Goal: Communication & Community: Answer question/provide support

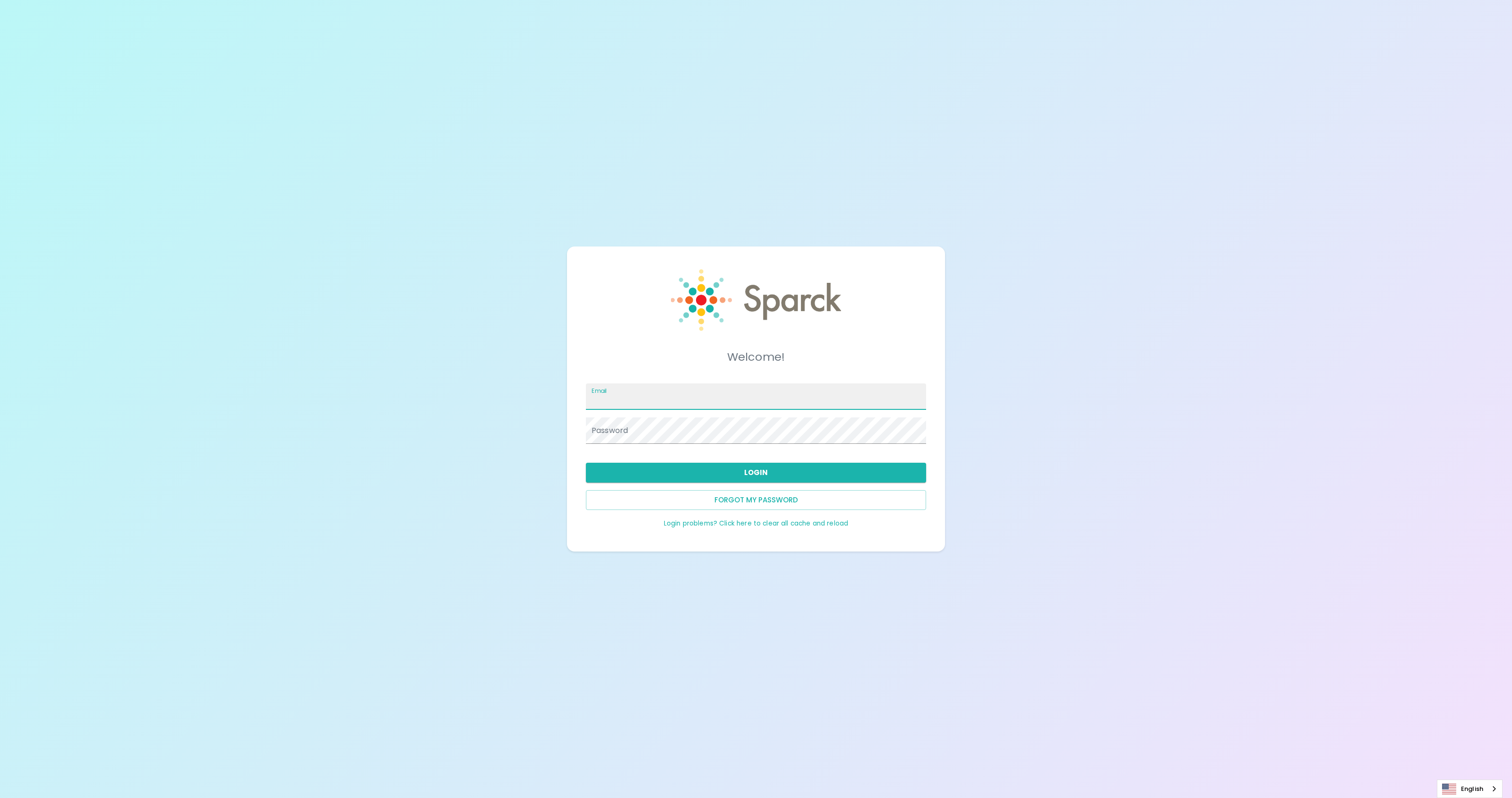
click at [658, 403] on input "Email" at bounding box center [756, 397] width 340 height 26
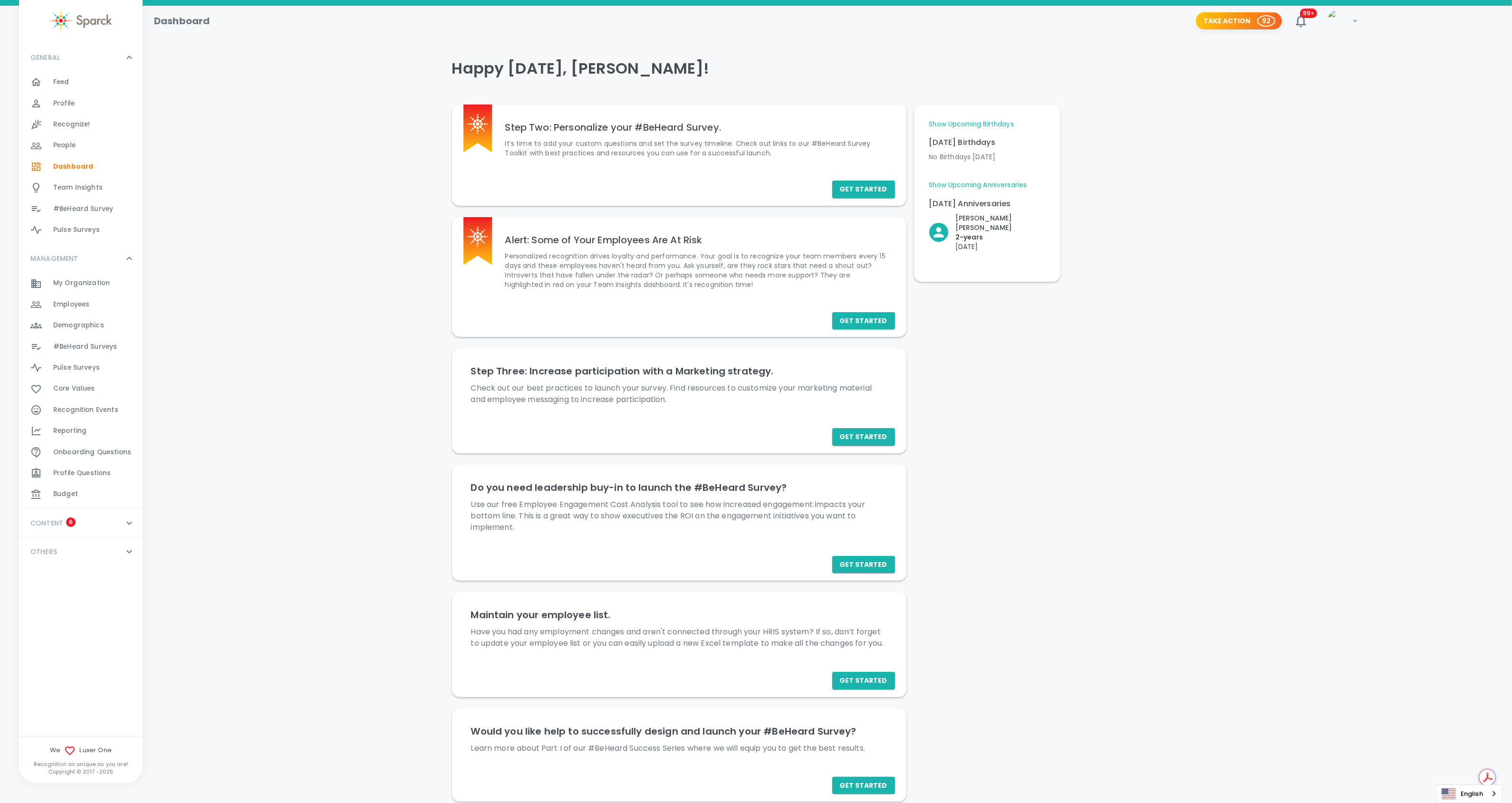
click at [57, 120] on span "Recognize!" at bounding box center [71, 125] width 37 height 9
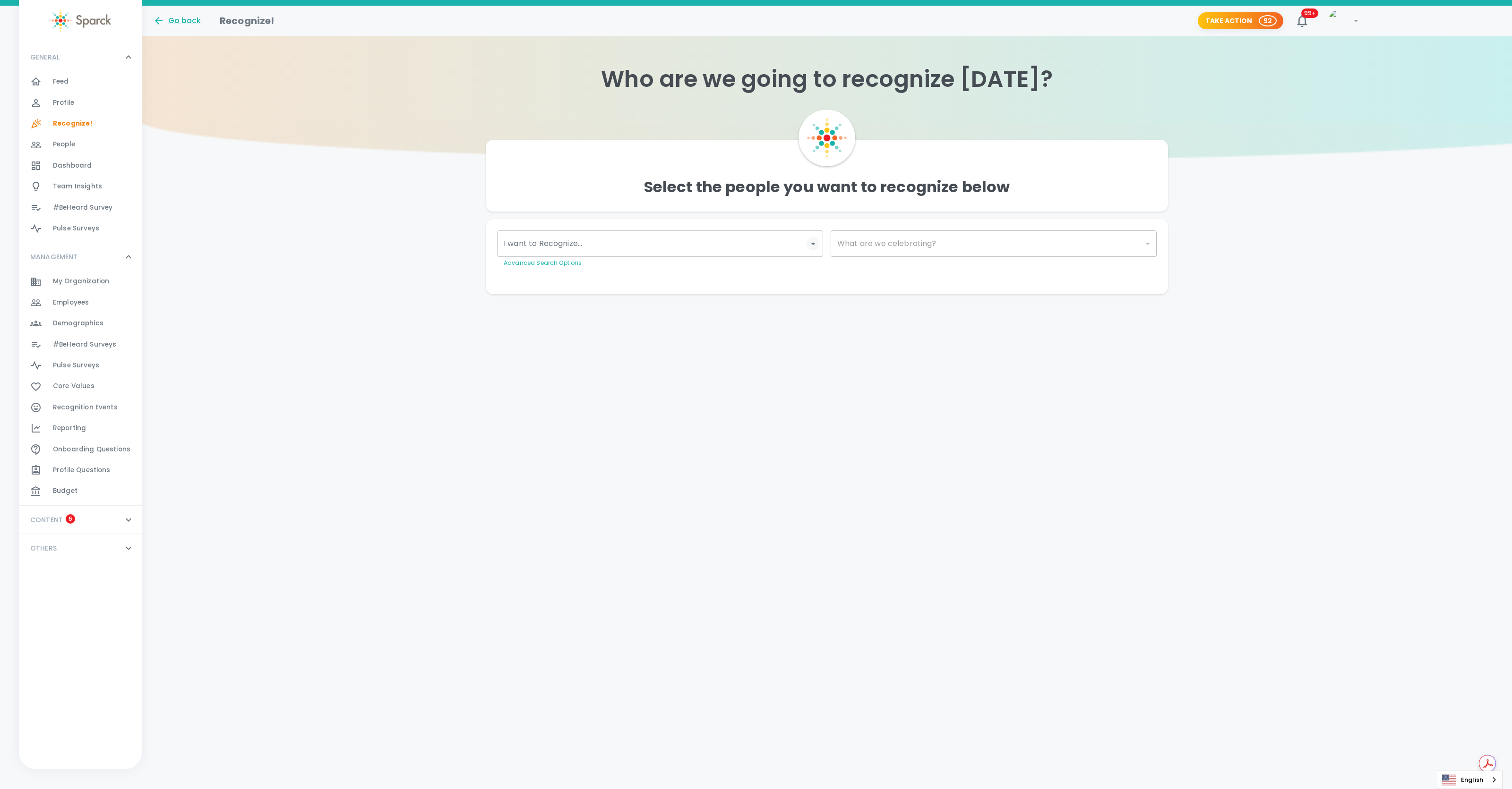
click at [814, 249] on icon "Open" at bounding box center [813, 243] width 11 height 11
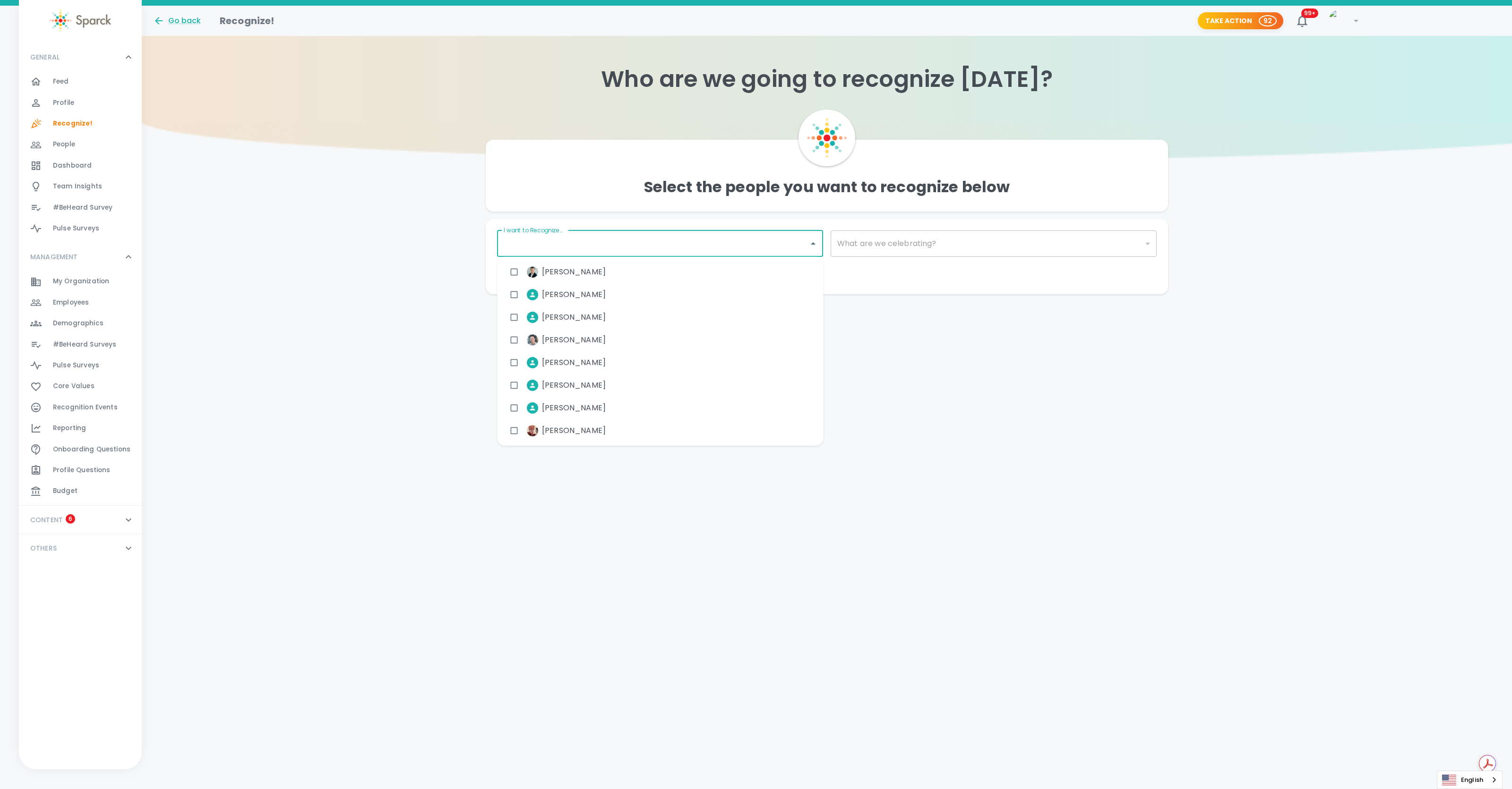
click at [663, 243] on input "I want to Recognize..." at bounding box center [653, 243] width 303 height 18
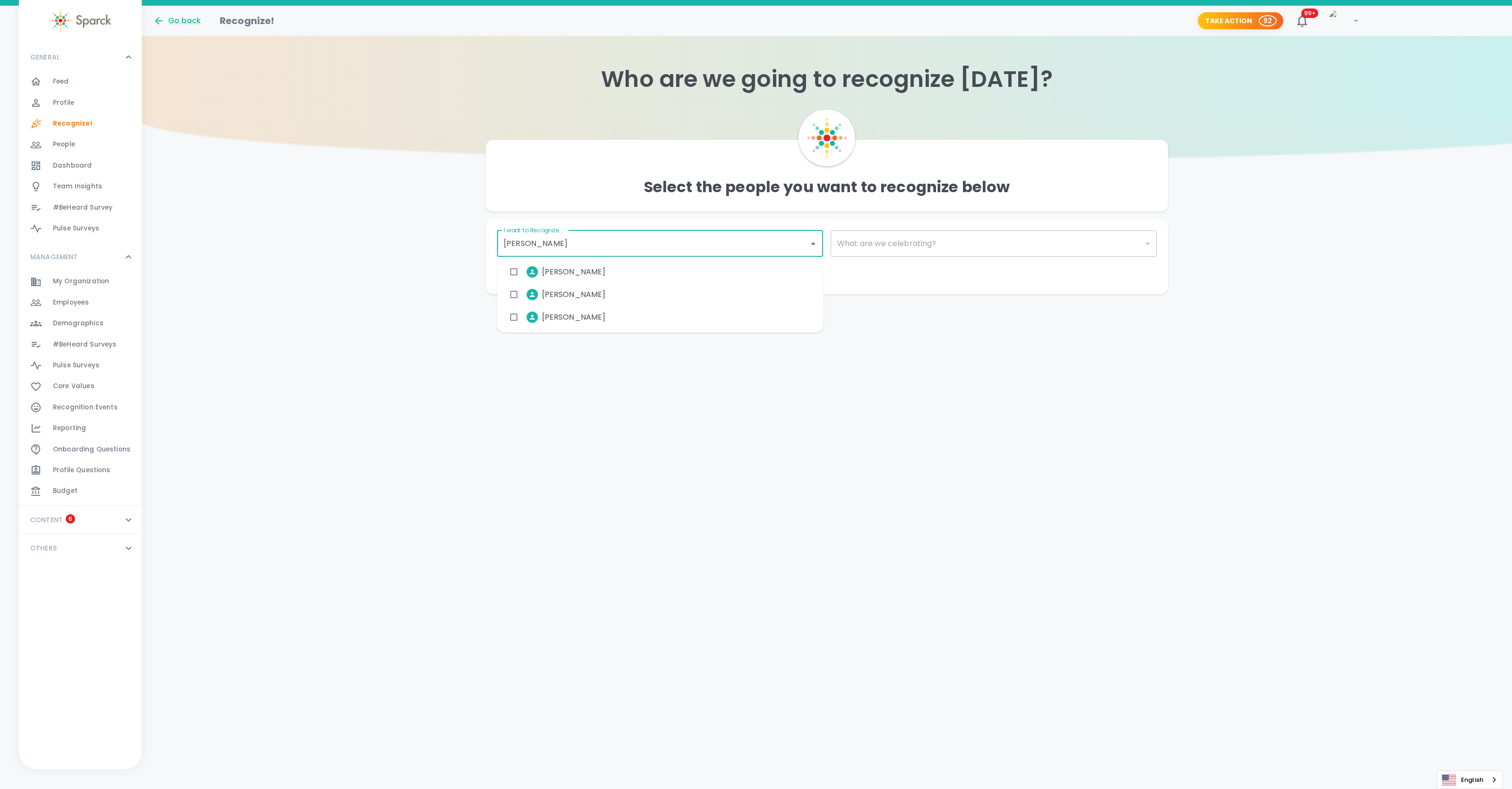
type input "[PERSON_NAME]"
click at [74, 408] on span "Recognition Events" at bounding box center [85, 408] width 65 height 9
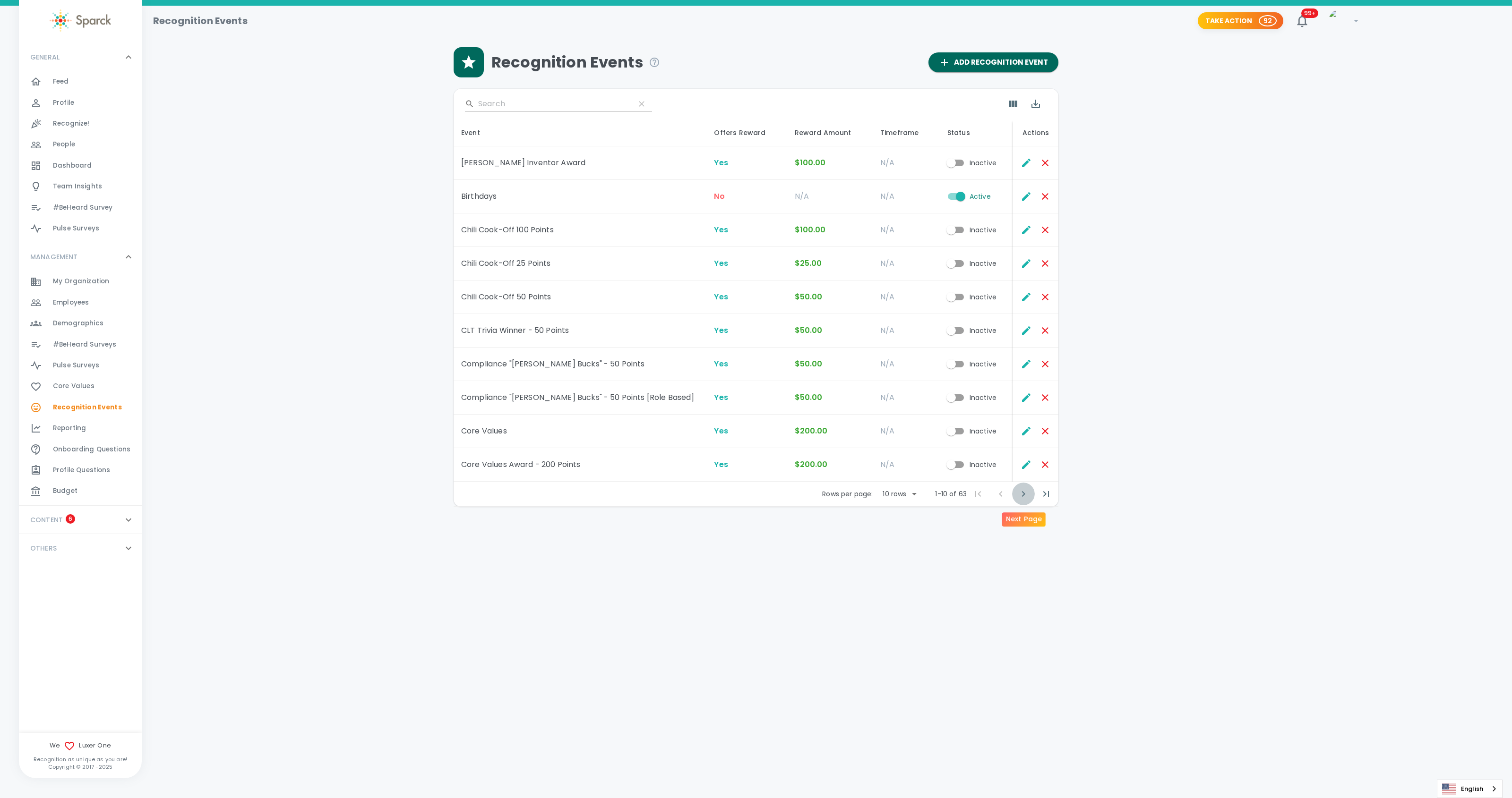
click at [1021, 493] on icon "Next Page" at bounding box center [1023, 493] width 11 height 11
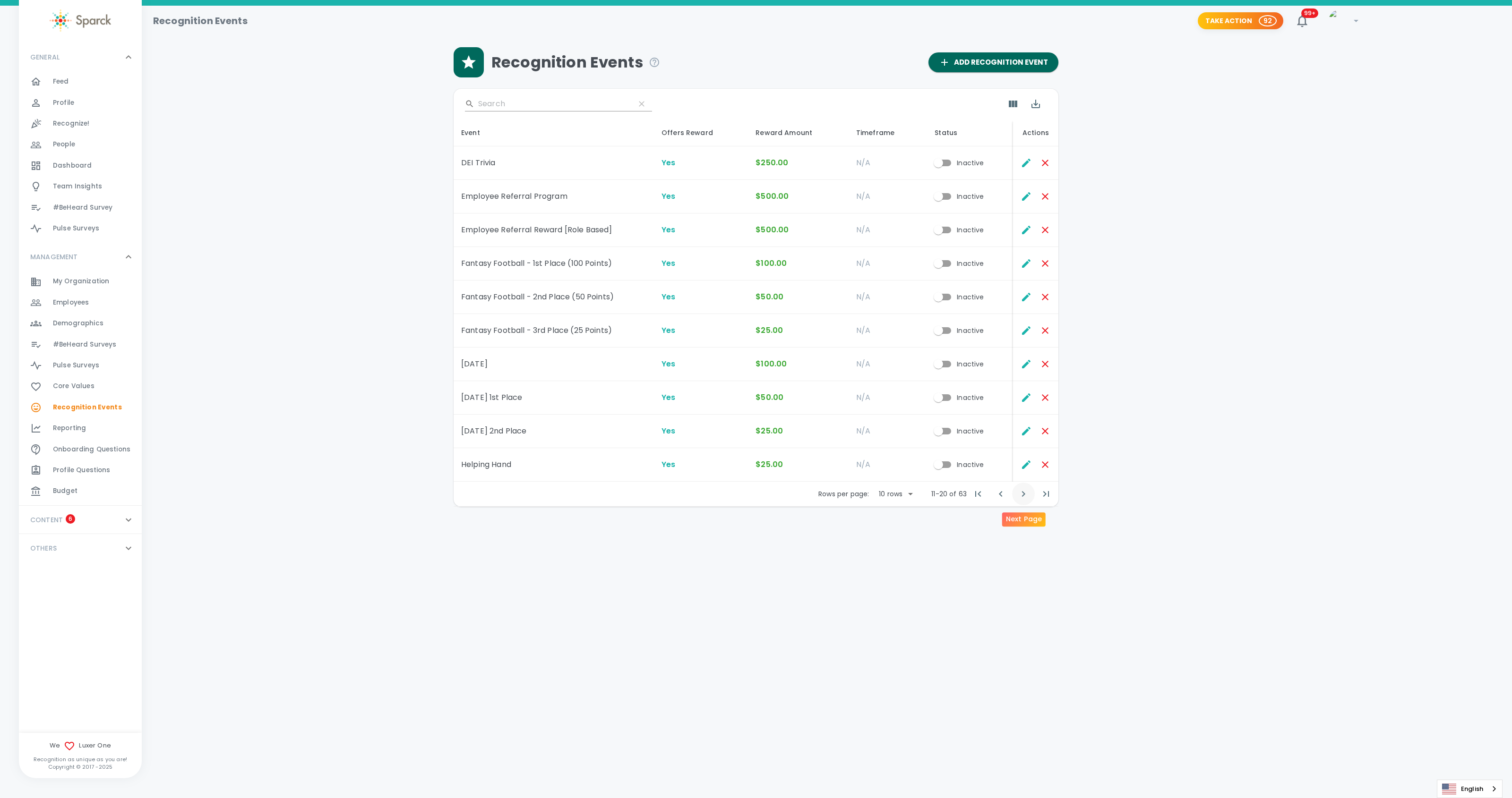
click at [1022, 493] on icon "Next Page" at bounding box center [1024, 494] width 4 height 6
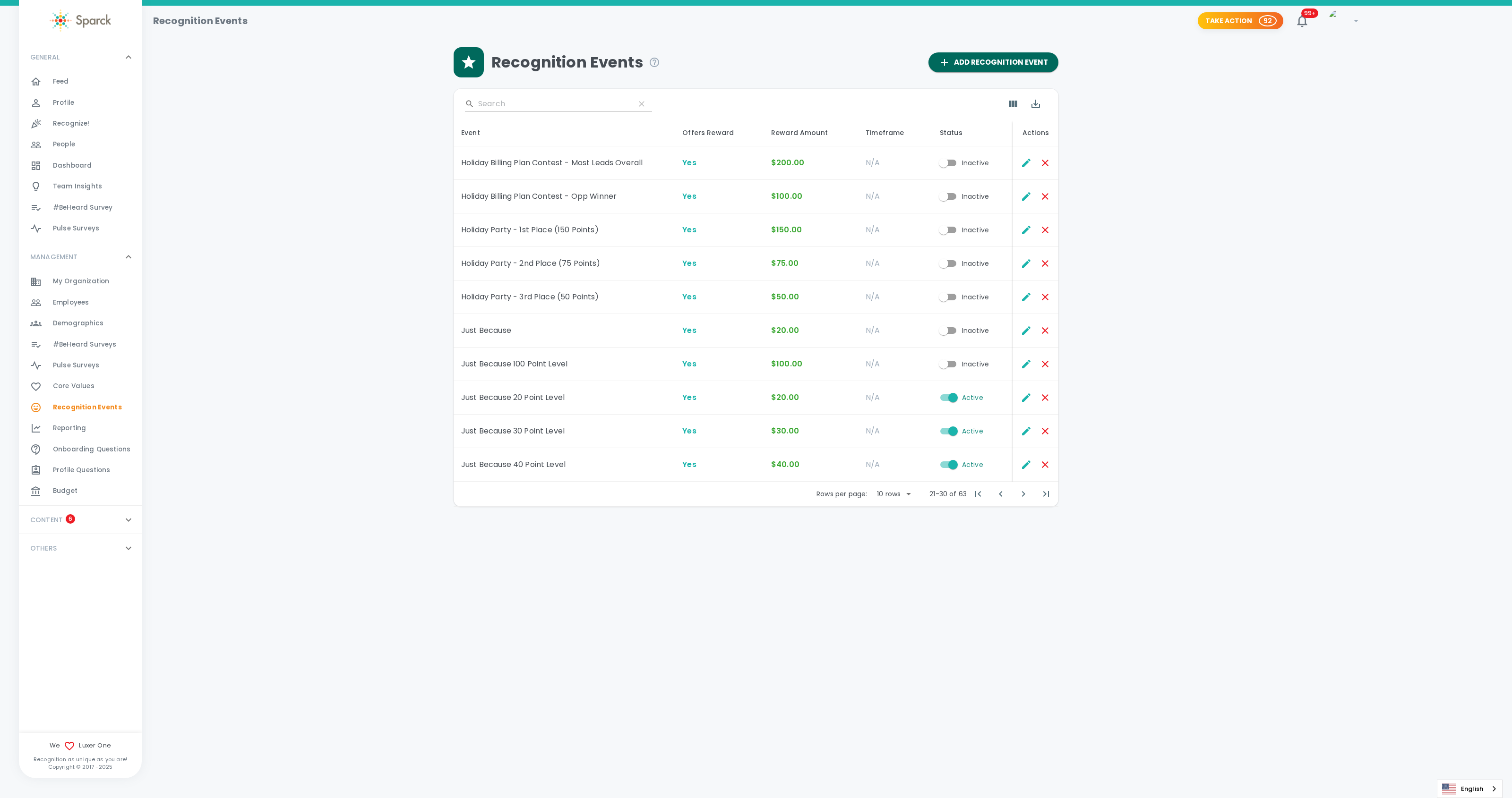
click at [949, 362] on input "Inactive" at bounding box center [944, 364] width 54 height 18
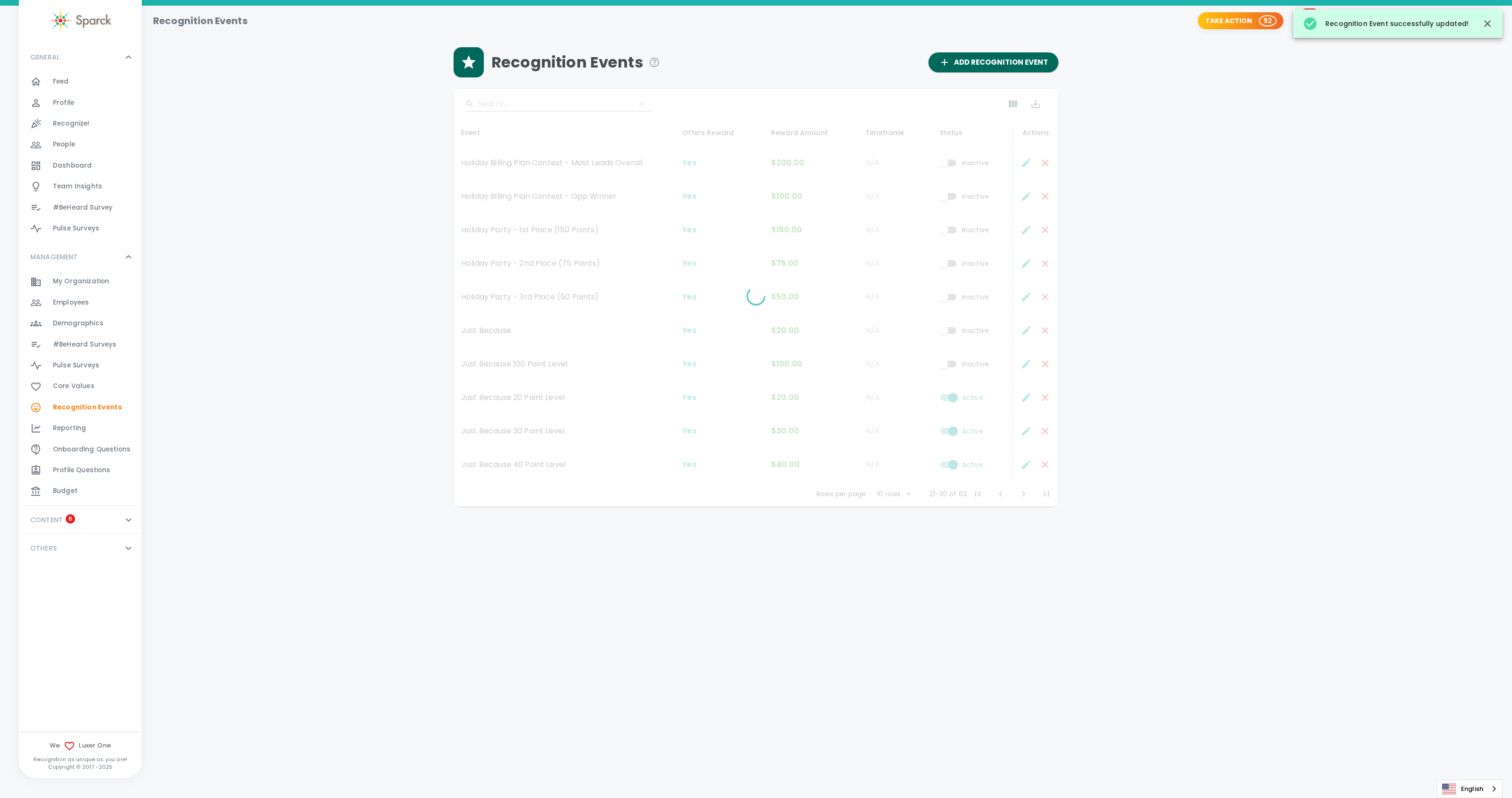
checkbox input "true"
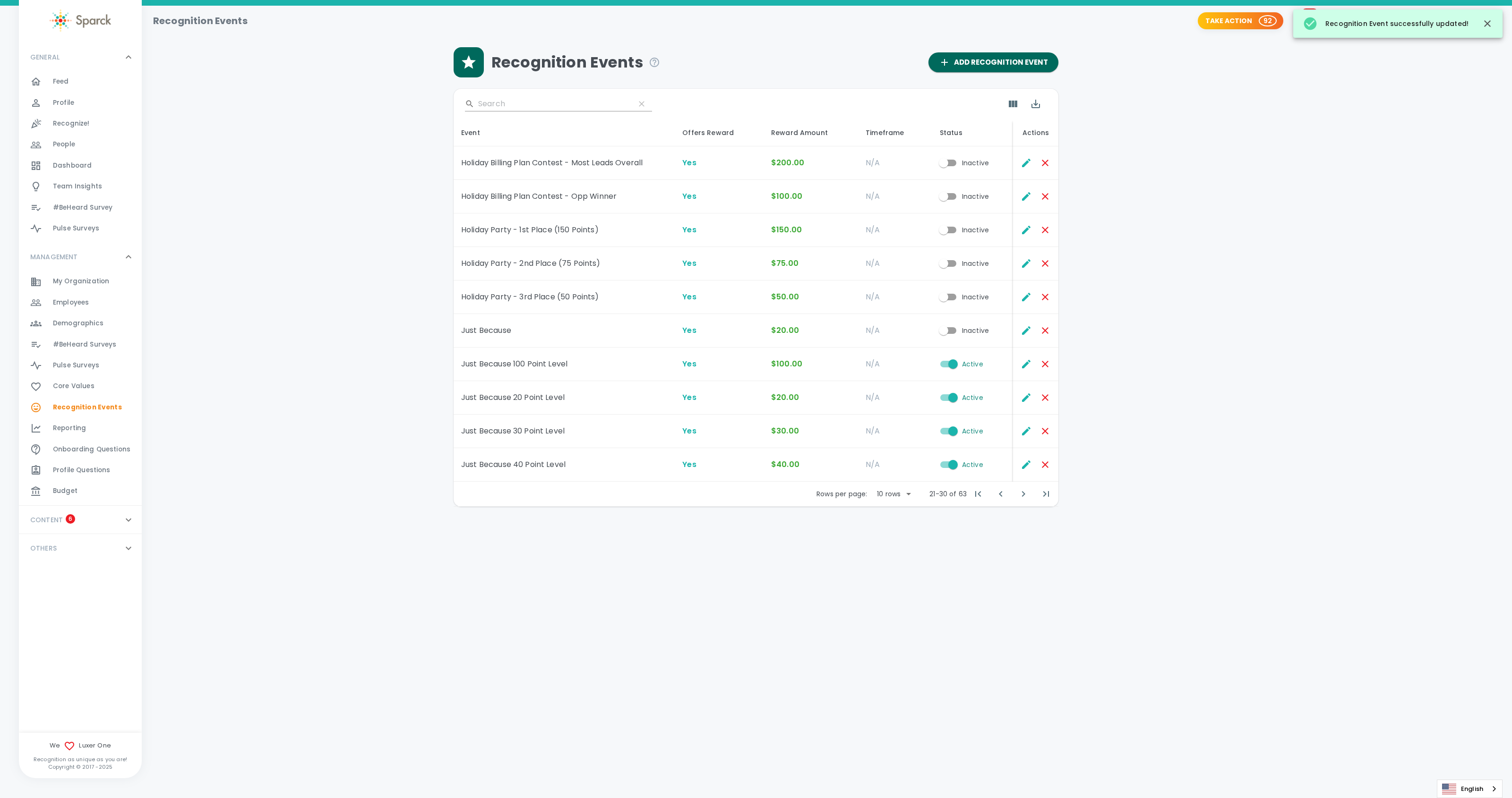
click at [65, 124] on span "Recognize!" at bounding box center [71, 124] width 37 height 9
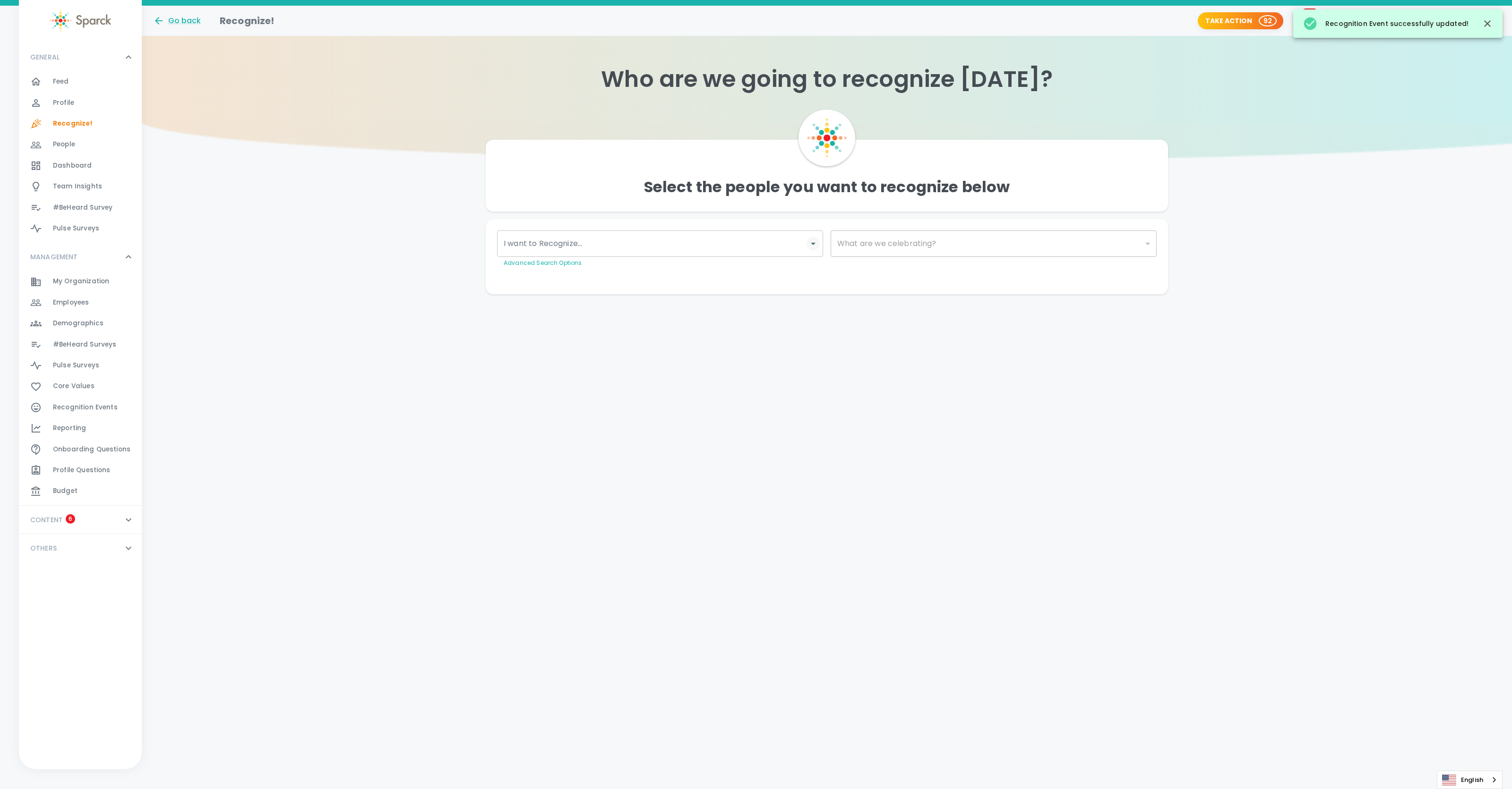
click at [816, 245] on icon "Open" at bounding box center [813, 243] width 11 height 11
click at [710, 248] on input "I want to Recognize..." at bounding box center [653, 243] width 303 height 18
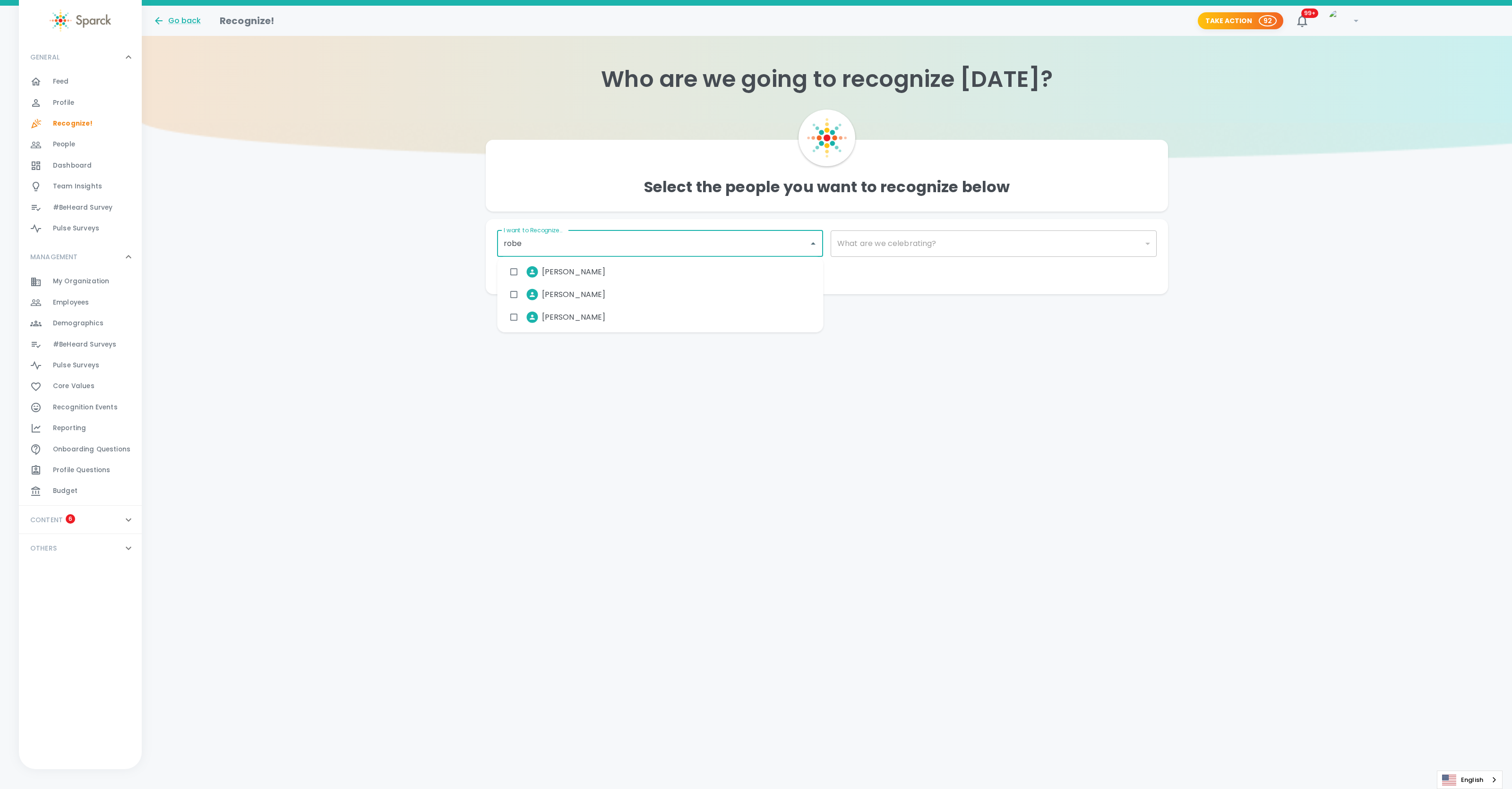
type input "rober"
click at [589, 270] on span "[PERSON_NAME]" at bounding box center [573, 272] width 64 height 11
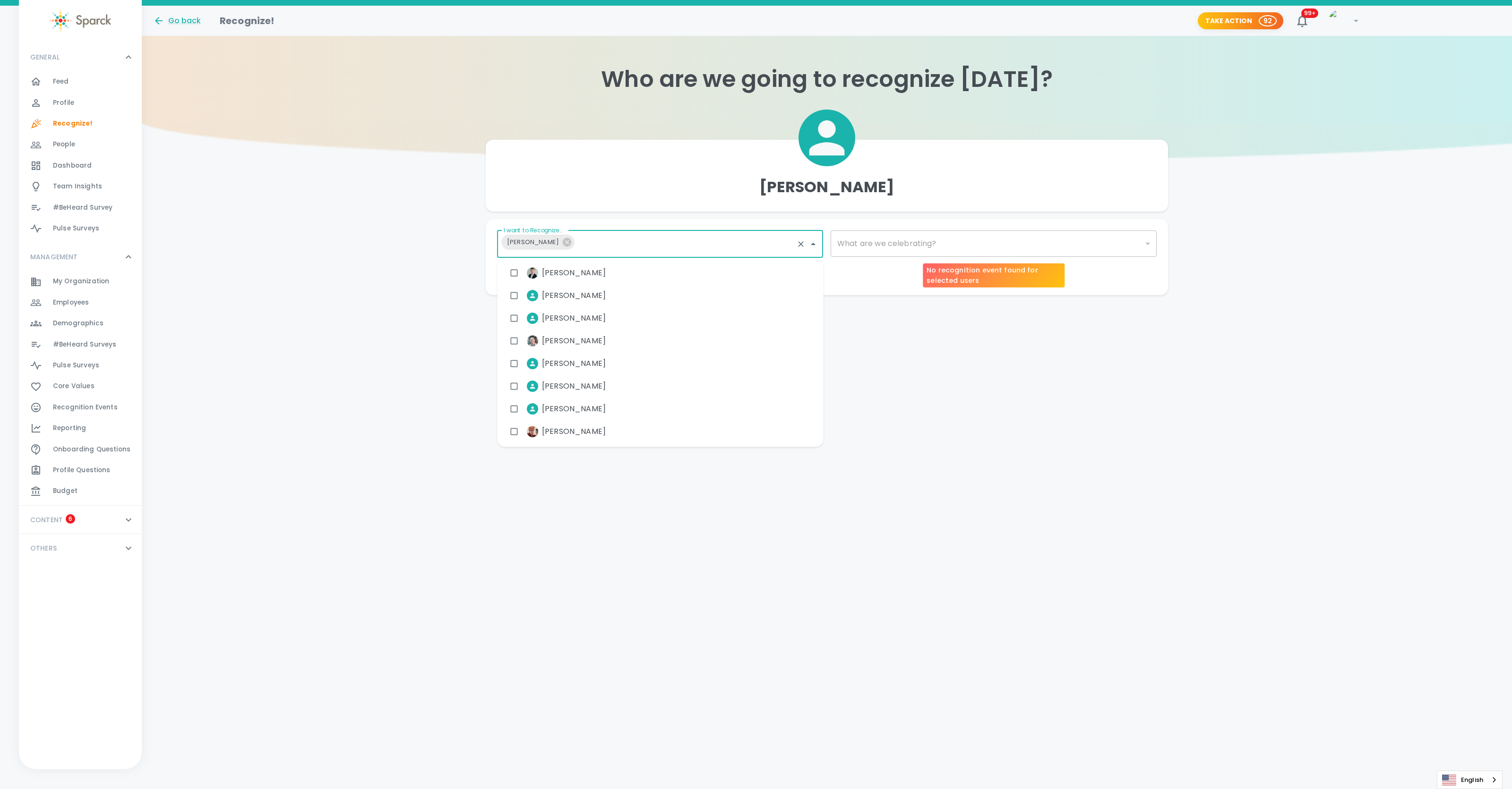
click at [919, 245] on div "​" at bounding box center [993, 243] width 326 height 26
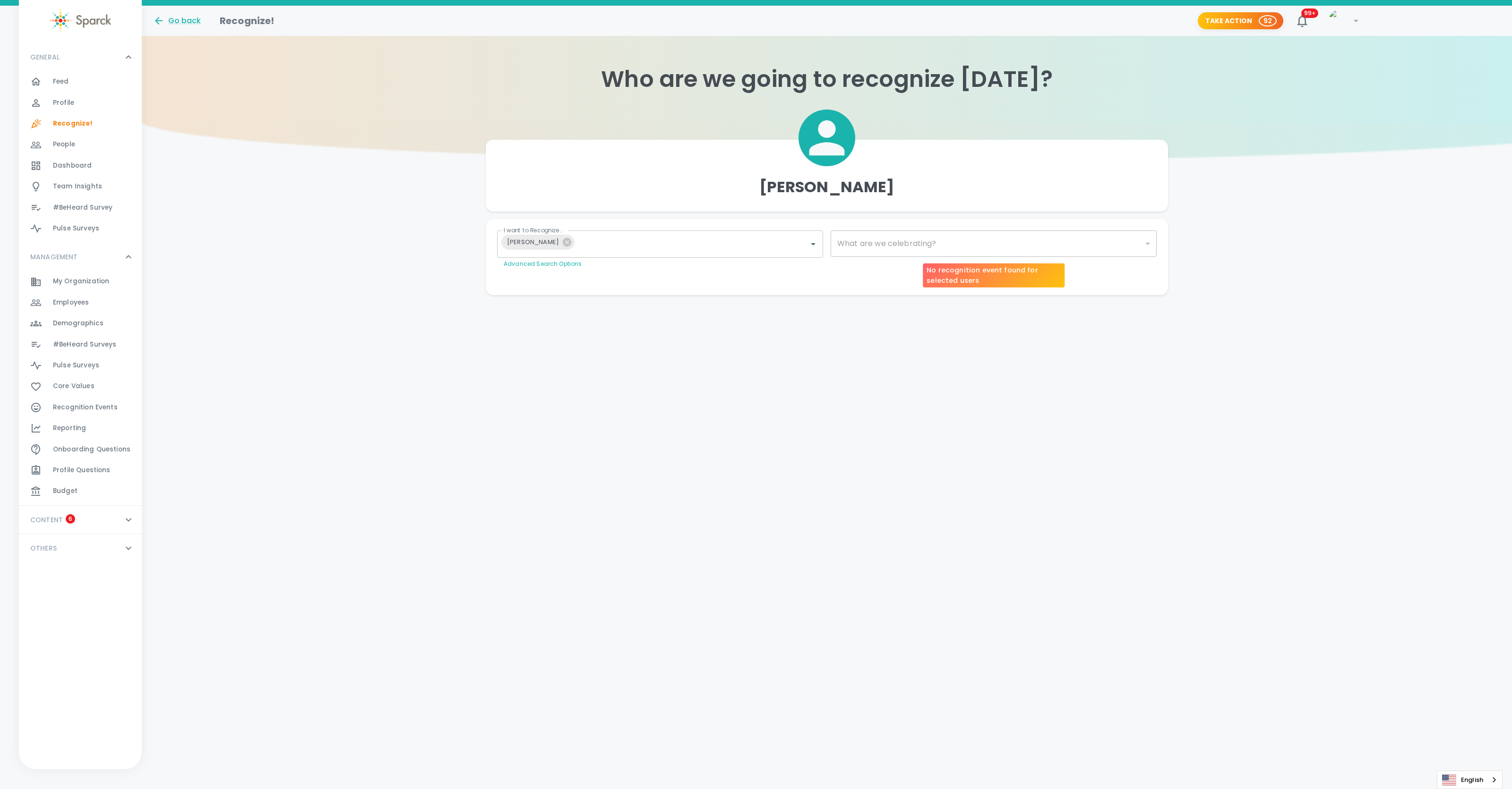
click at [896, 244] on div "​" at bounding box center [993, 243] width 326 height 26
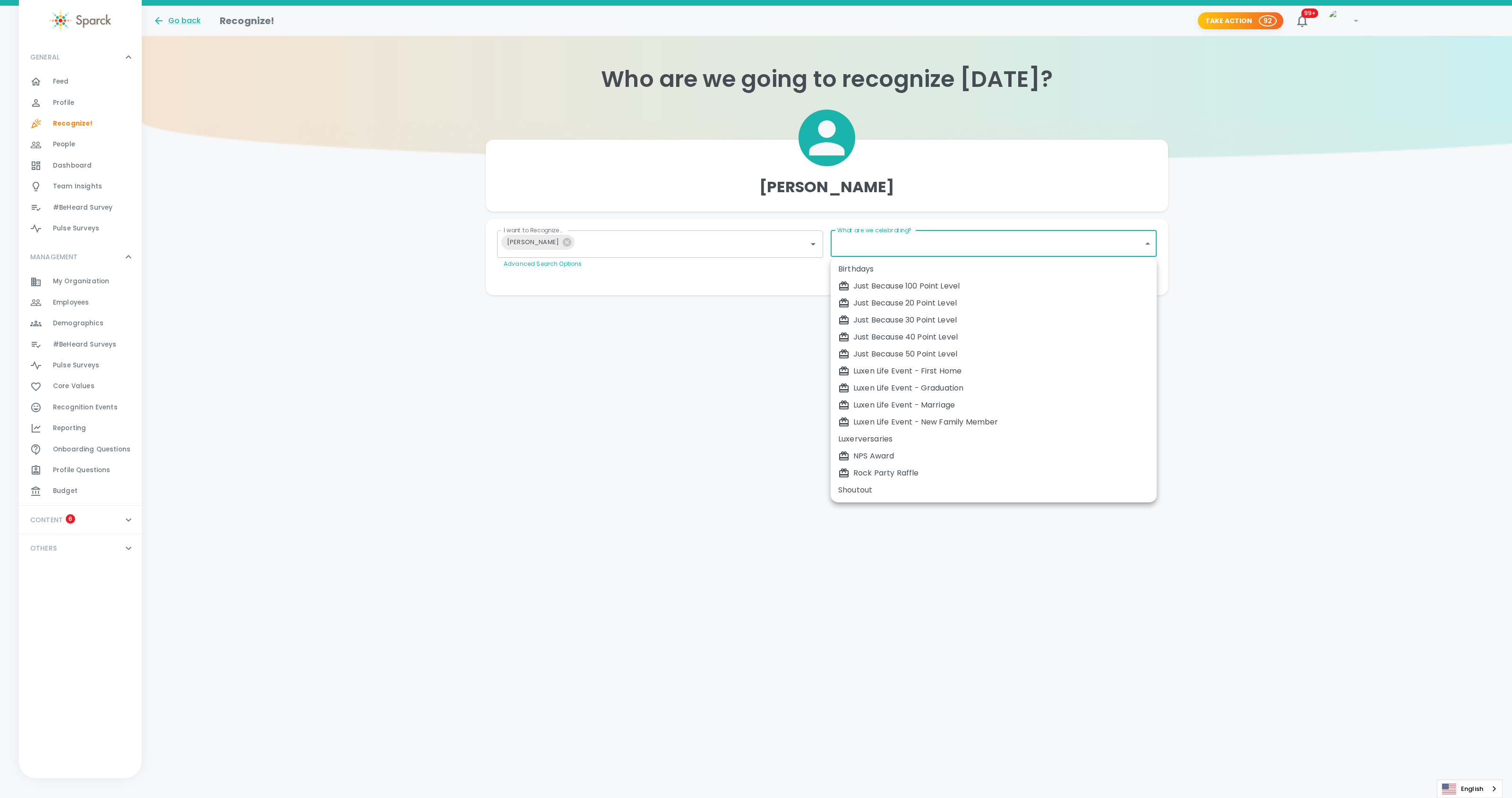
click at [1041, 245] on body "Skip Navigation Go back Recognize! Take Action 92 99+ ! GENERAL 0 Feed 0 Profil…" at bounding box center [756, 167] width 1512 height 333
click at [957, 285] on div "Just Because 100 Point Level" at bounding box center [994, 286] width 311 height 11
type input "2177"
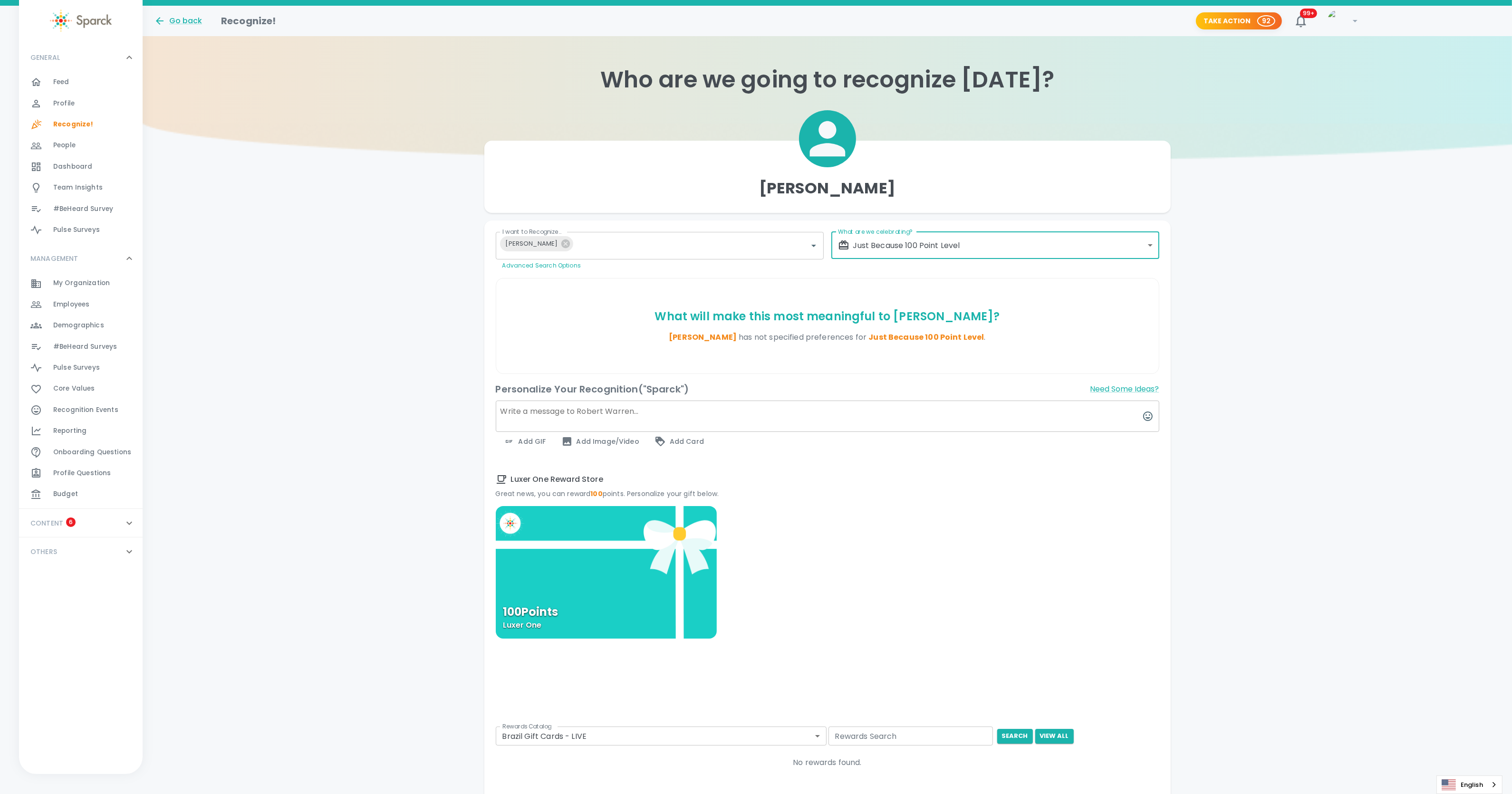
click at [576, 414] on textarea at bounding box center [828, 416] width 664 height 31
type textarea "Thank you for rockin' the warehouse!"
click at [558, 575] on div "100 Points Luxer One" at bounding box center [606, 572] width 221 height 133
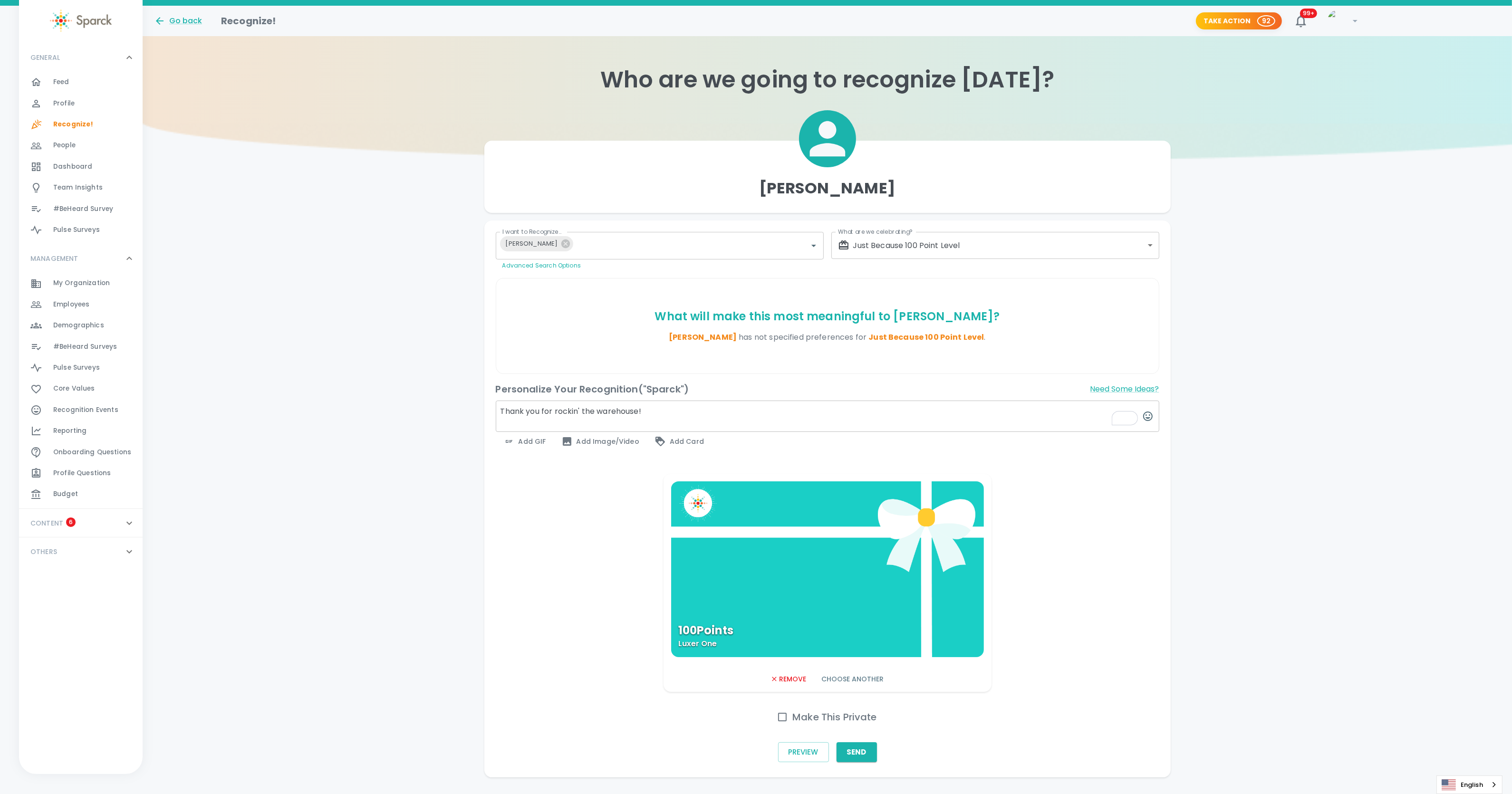
click at [768, 566] on div "100 Points Luxer One" at bounding box center [828, 569] width 313 height 176
click at [784, 718] on input "Make This Private" at bounding box center [782, 717] width 20 height 20
checkbox input "true"
click at [859, 753] on button "Send" at bounding box center [857, 752] width 40 height 20
